Goal: Check status

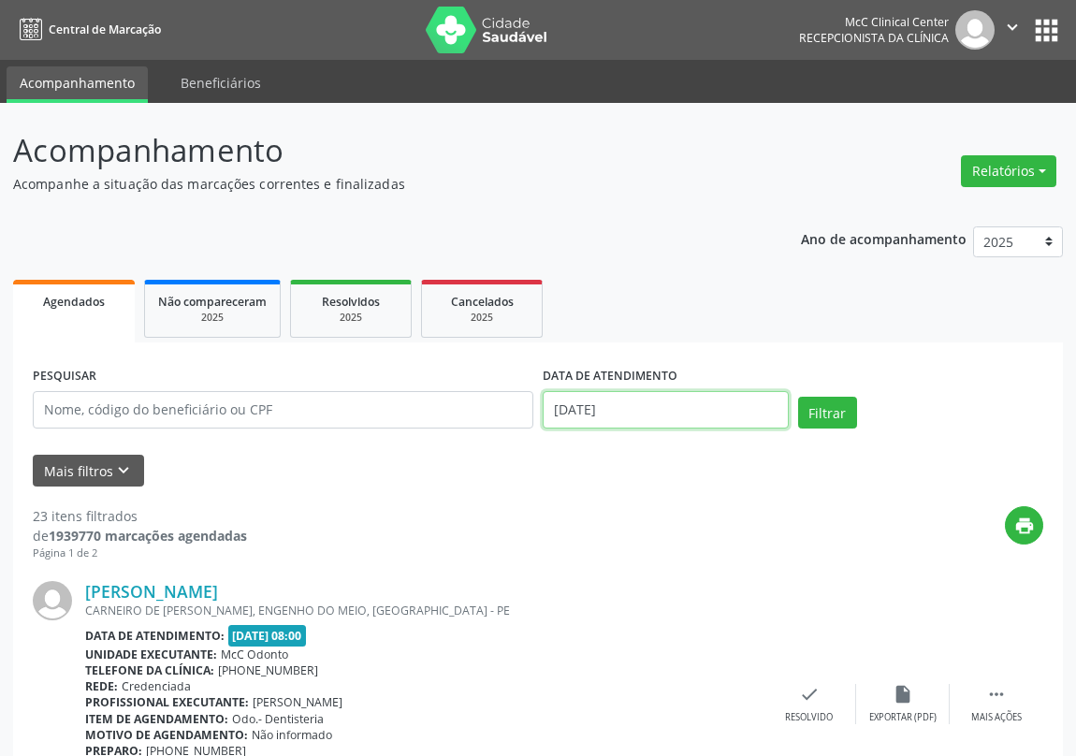
click at [734, 413] on input "[DATE]" at bounding box center [666, 409] width 246 height 37
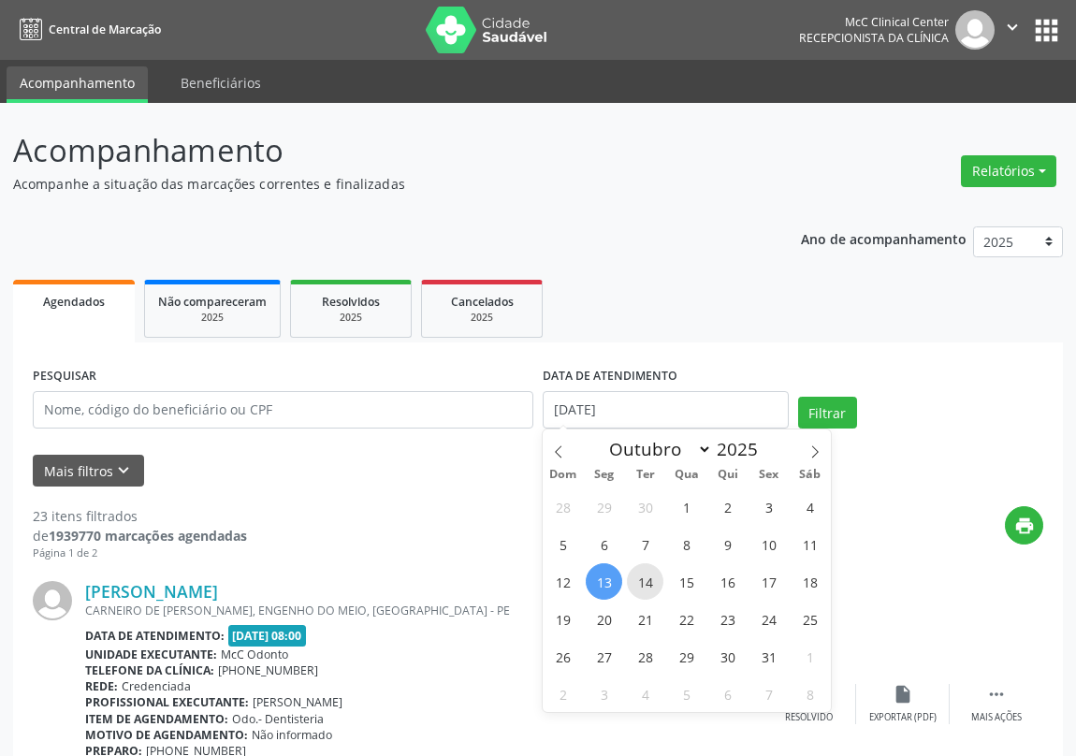
click at [638, 580] on span "14" at bounding box center [645, 581] width 37 height 37
type input "[DATE]"
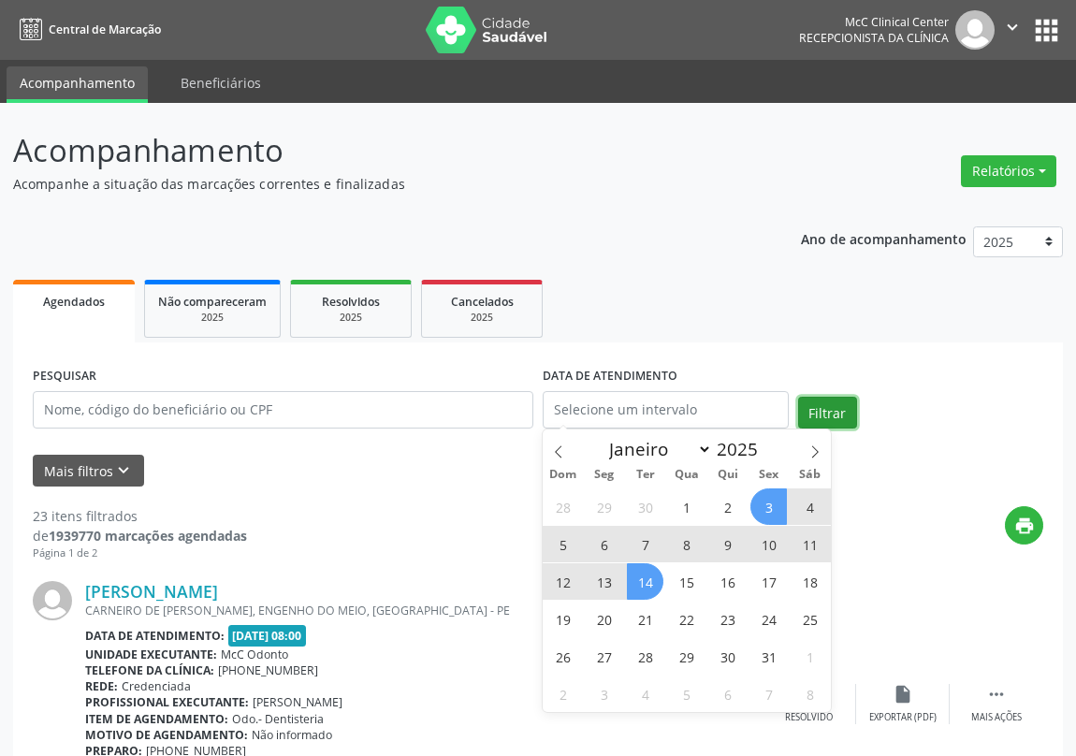
click at [824, 406] on button "Filtrar" at bounding box center [827, 413] width 59 height 32
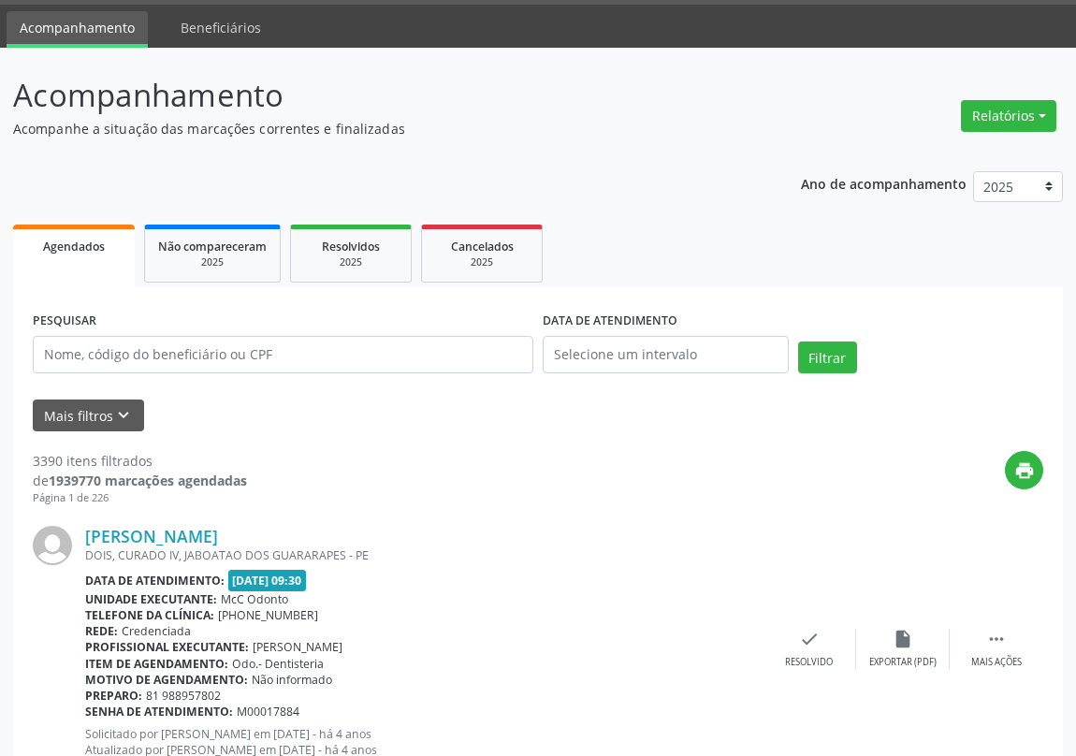
scroll to position [84, 0]
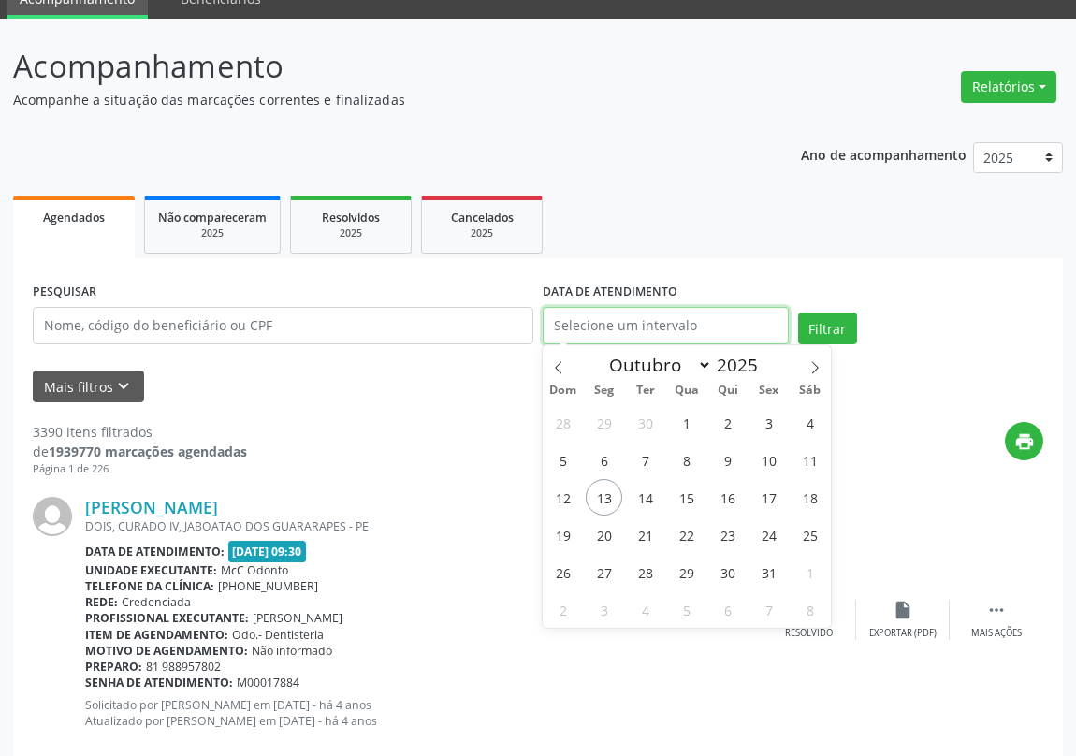
click at [624, 328] on input "text" at bounding box center [666, 325] width 246 height 37
click at [646, 496] on span "14" at bounding box center [645, 497] width 37 height 37
type input "[DATE]"
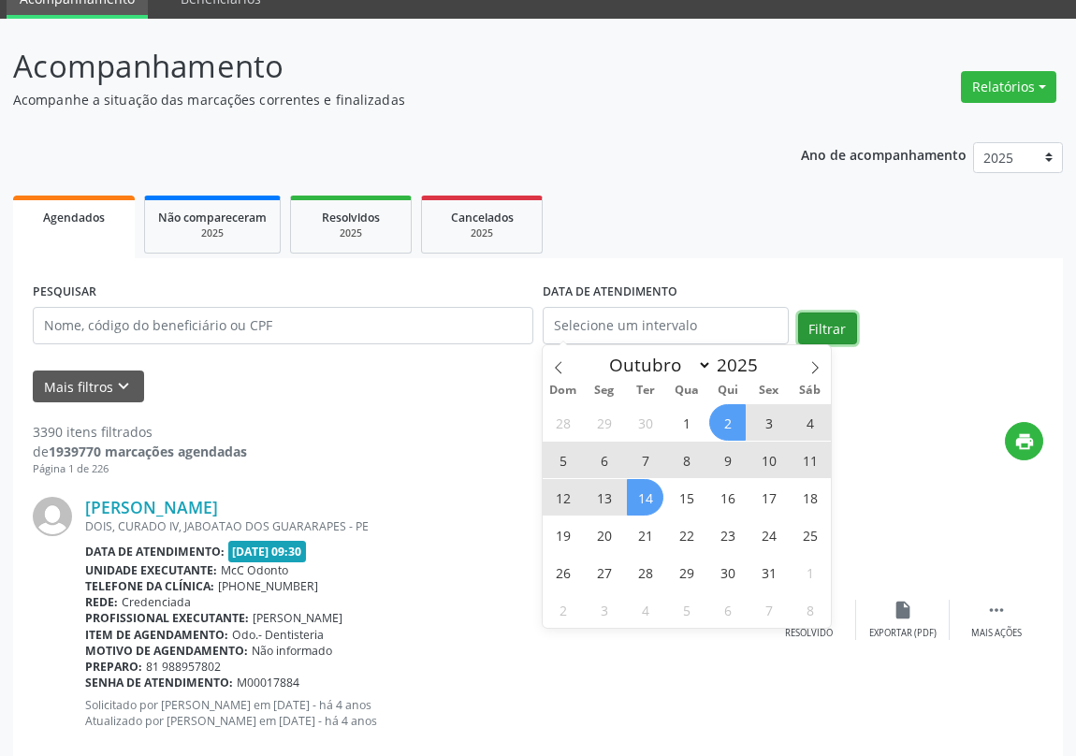
click at [821, 328] on button "Filtrar" at bounding box center [827, 329] width 59 height 32
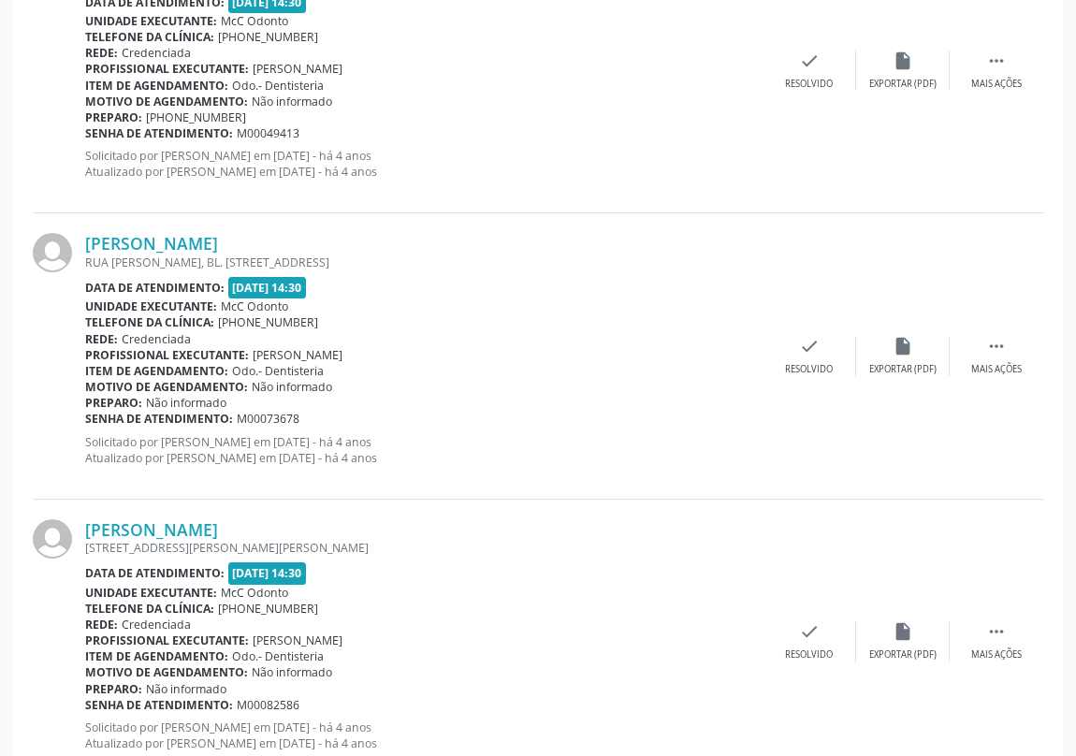
scroll to position [4173, 0]
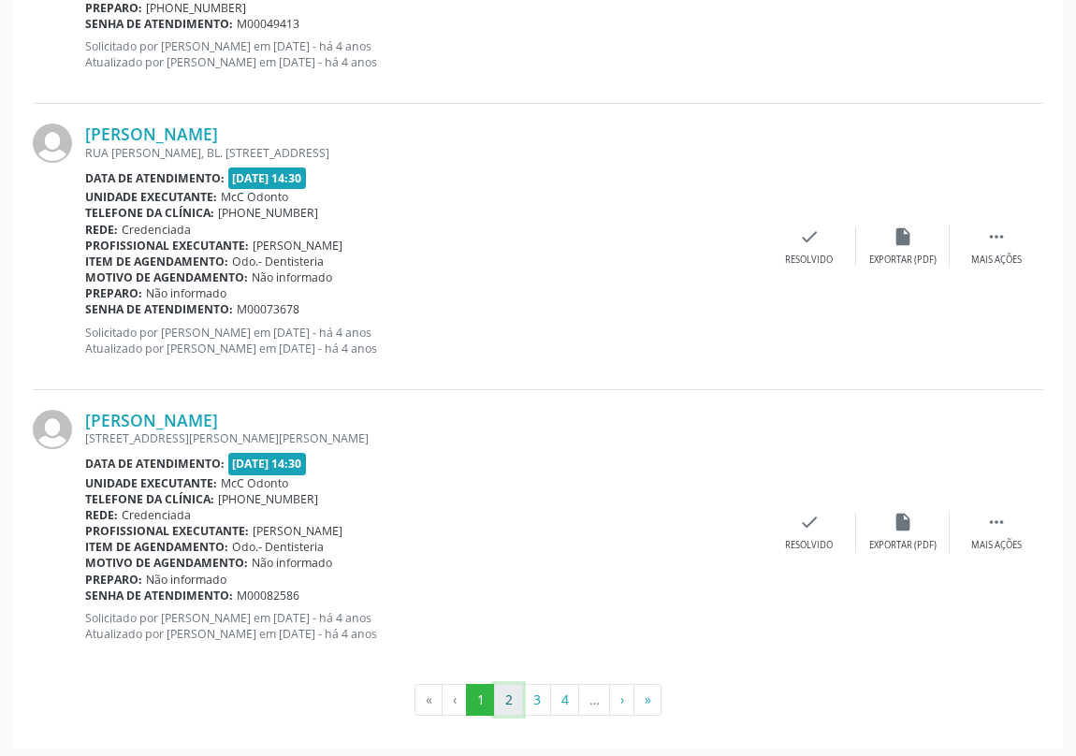
click at [509, 698] on button "2" at bounding box center [508, 700] width 29 height 32
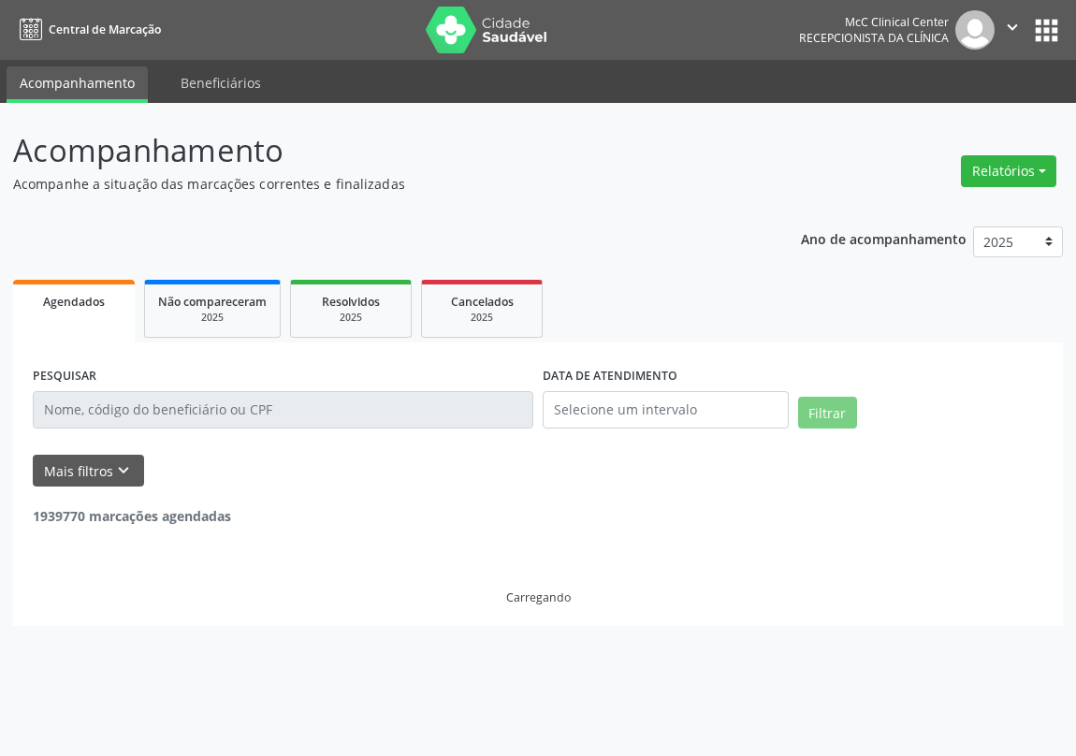
scroll to position [0, 0]
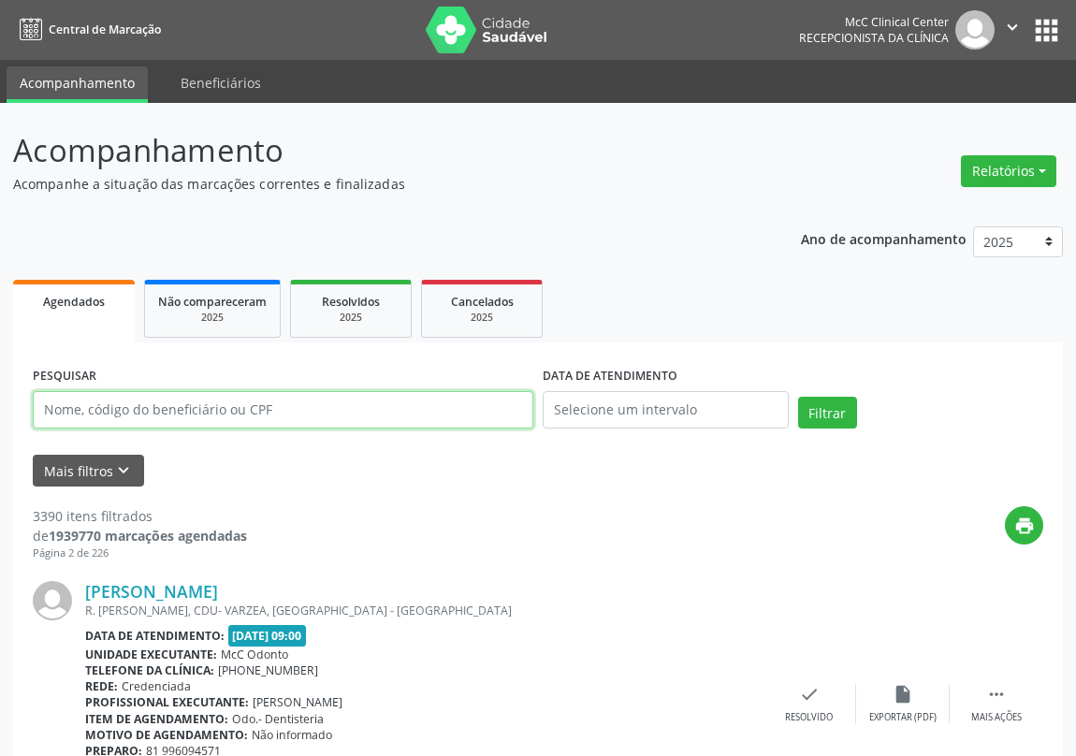
drag, startPoint x: 158, startPoint y: 404, endPoint x: 154, endPoint y: 393, distance: 11.8
click at [158, 404] on input "text" at bounding box center [283, 409] width 501 height 37
type input "[PERSON_NAME]"
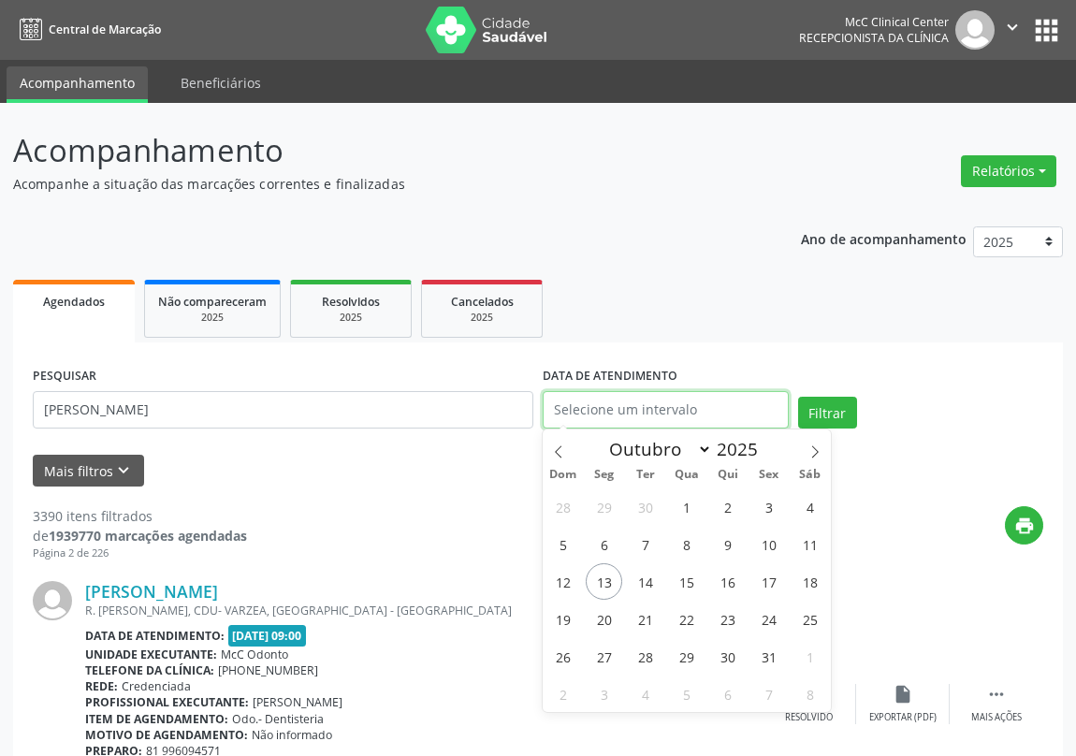
click at [700, 397] on input "text" at bounding box center [666, 409] width 246 height 37
click at [638, 584] on span "14" at bounding box center [645, 581] width 37 height 37
type input "[DATE]"
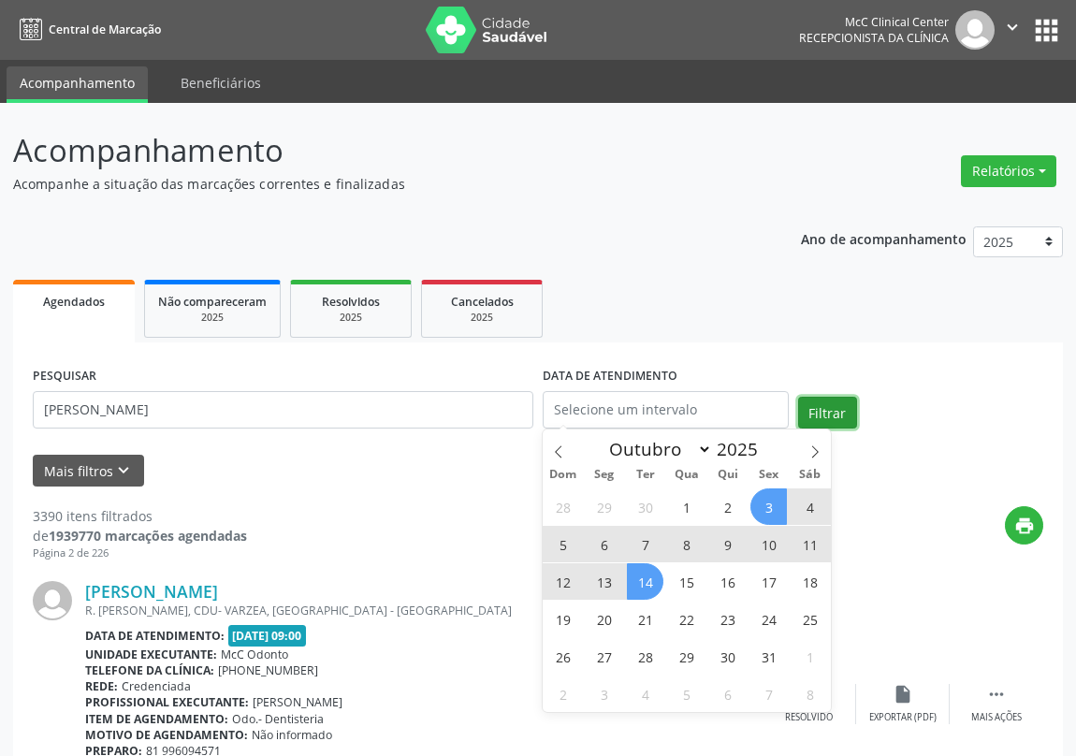
click at [834, 415] on button "Filtrar" at bounding box center [827, 413] width 59 height 32
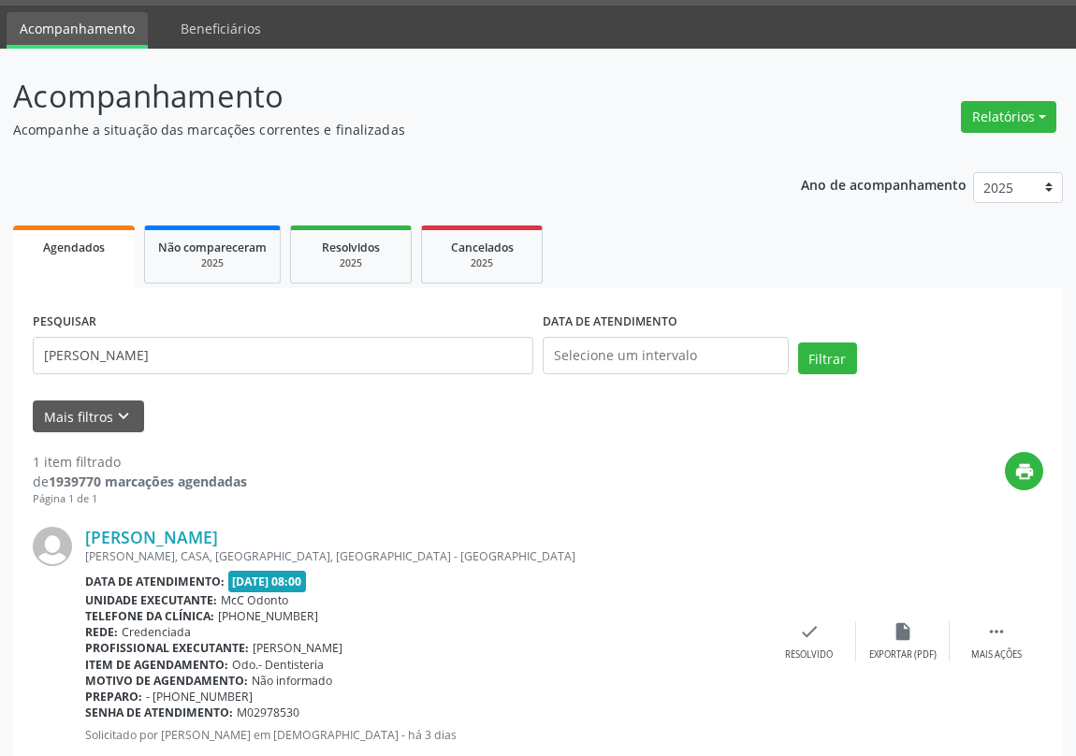
scroll to position [106, 0]
